Goal: Information Seeking & Learning: Learn about a topic

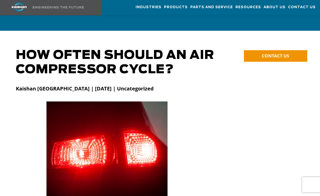
scroll to position [1617, 0]
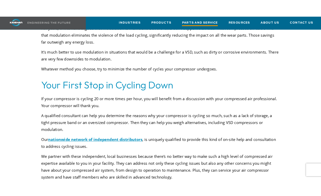
scroll to position [1712, 0]
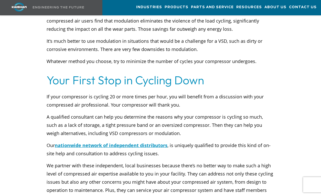
click at [259, 38] on div "For years, critics have argued that modulation is inefficient. But the facts do…" at bounding box center [161, 36] width 228 height 57
click at [50, 9] on link at bounding box center [45, 7] width 91 height 15
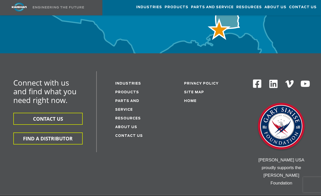
scroll to position [1826, 0]
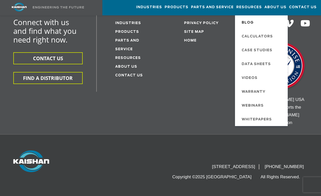
click at [248, 24] on span "Blog" at bounding box center [247, 22] width 12 height 9
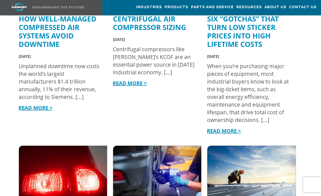
scroll to position [233, 0]
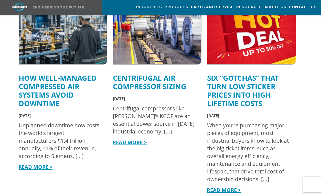
click at [253, 85] on link "Six “Gotchas” That Turn Low Sticker Prices into High Lifetime Costs" at bounding box center [243, 90] width 72 height 35
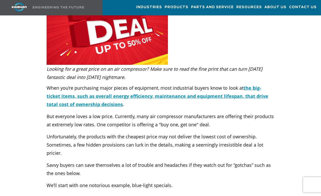
scroll to position [146, 0]
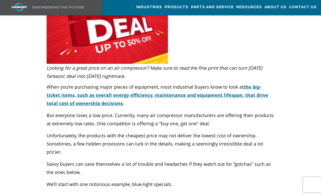
click at [264, 84] on span "the big-ticket items, such as overall energy efficiency, maintenance and equipm…" at bounding box center [158, 95] width 222 height 23
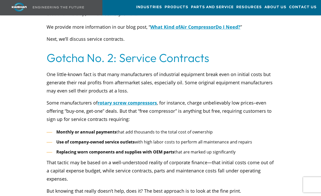
scroll to position [788, 0]
click at [154, 100] on span "rotary screw compressors" at bounding box center [126, 103] width 59 height 6
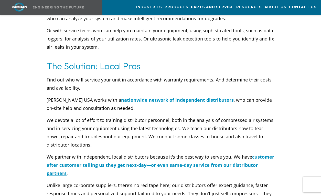
scroll to position [2023, 0]
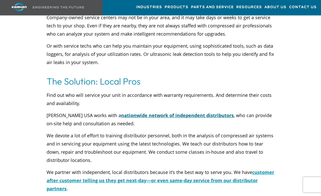
click at [178, 112] on span "nationwide network of independent distributors" at bounding box center [177, 115] width 113 height 6
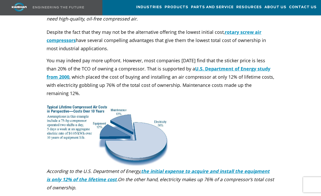
scroll to position [204, 0]
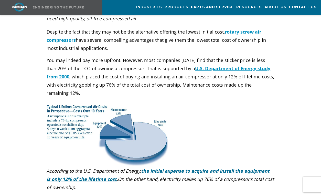
click at [163, 168] on icon "the initial expense to acquire and install the equipment is only 12% of the lif…" at bounding box center [158, 175] width 223 height 14
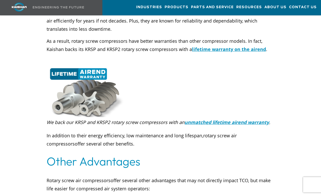
scroll to position [749, 0]
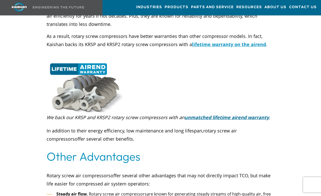
click at [216, 114] on icon "unmatched lifetime airend warranty" at bounding box center [226, 117] width 84 height 6
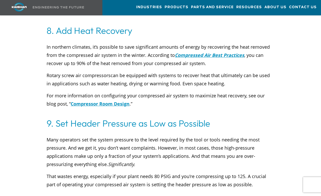
scroll to position [2123, 0]
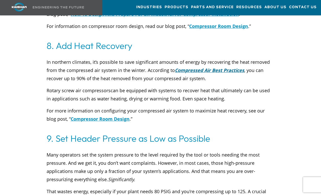
click at [183, 67] on icon "Compressed Air Best Practices" at bounding box center [209, 70] width 69 height 6
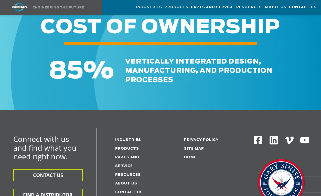
scroll to position [3112, 0]
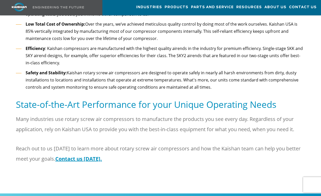
scroll to position [589, 0]
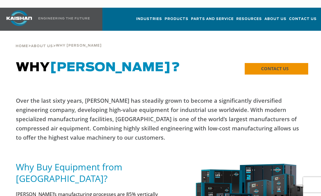
click at [293, 63] on link "CONTACT US" at bounding box center [276, 69] width 63 height 12
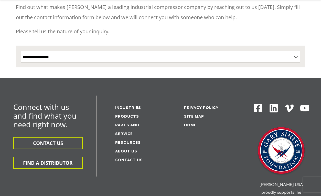
scroll to position [128, 0]
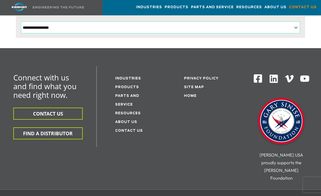
click at [249, 21] on select "**********" at bounding box center [160, 27] width 279 height 12
select select "**********"
click at [21, 21] on select "**********" at bounding box center [160, 27] width 279 height 12
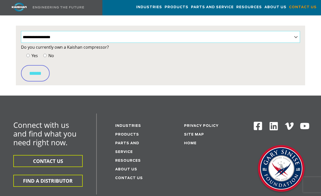
scroll to position [112, 0]
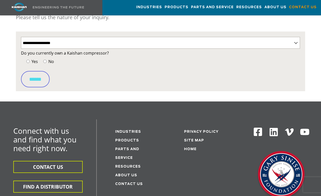
click at [50, 59] on span "No" at bounding box center [50, 62] width 7 height 6
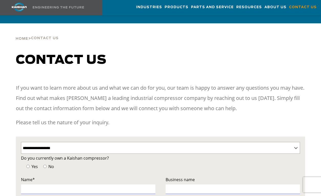
scroll to position [0, 0]
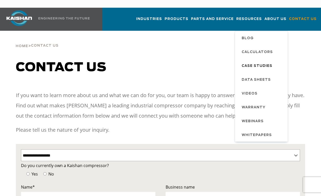
click at [263, 62] on span "Case Studies" at bounding box center [256, 66] width 31 height 9
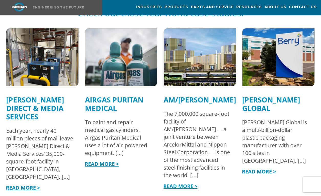
scroll to position [317, 0]
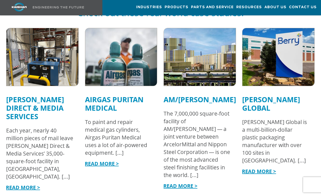
click at [97, 95] on link "Airgas Puritan Medical" at bounding box center [114, 103] width 59 height 18
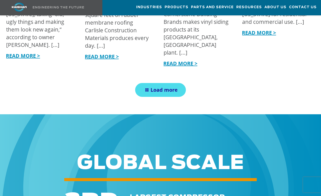
scroll to position [601, 0]
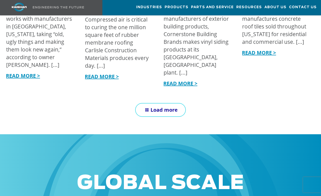
click at [152, 103] on link "Load more" at bounding box center [160, 110] width 51 height 14
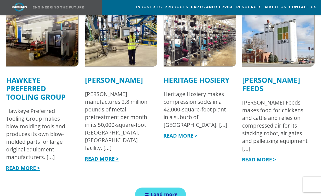
scroll to position [858, 0]
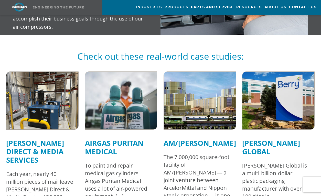
scroll to position [301, 0]
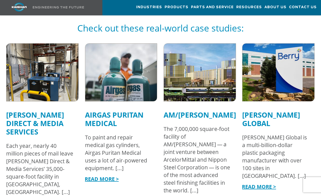
click at [197, 111] on link "AM/NS Calvert" at bounding box center [199, 115] width 72 height 10
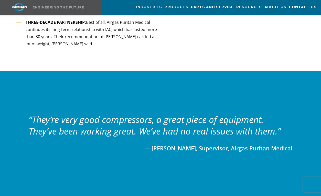
scroll to position [692, 0]
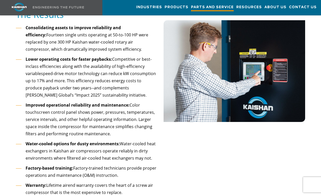
scroll to position [524, 0]
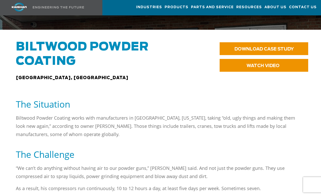
scroll to position [201, 0]
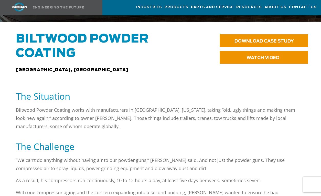
click at [143, 98] on div "The Situation" at bounding box center [160, 97] width 295 height 15
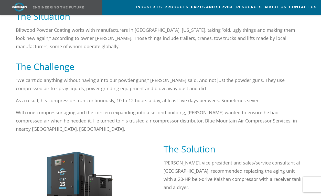
scroll to position [324, 0]
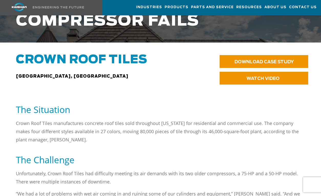
scroll to position [182, 0]
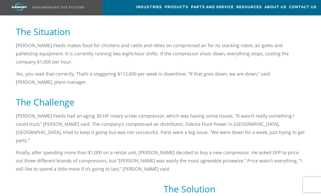
scroll to position [258, 0]
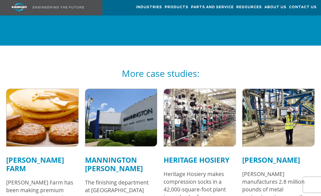
scroll to position [791, 0]
